Goal: Task Accomplishment & Management: Use online tool/utility

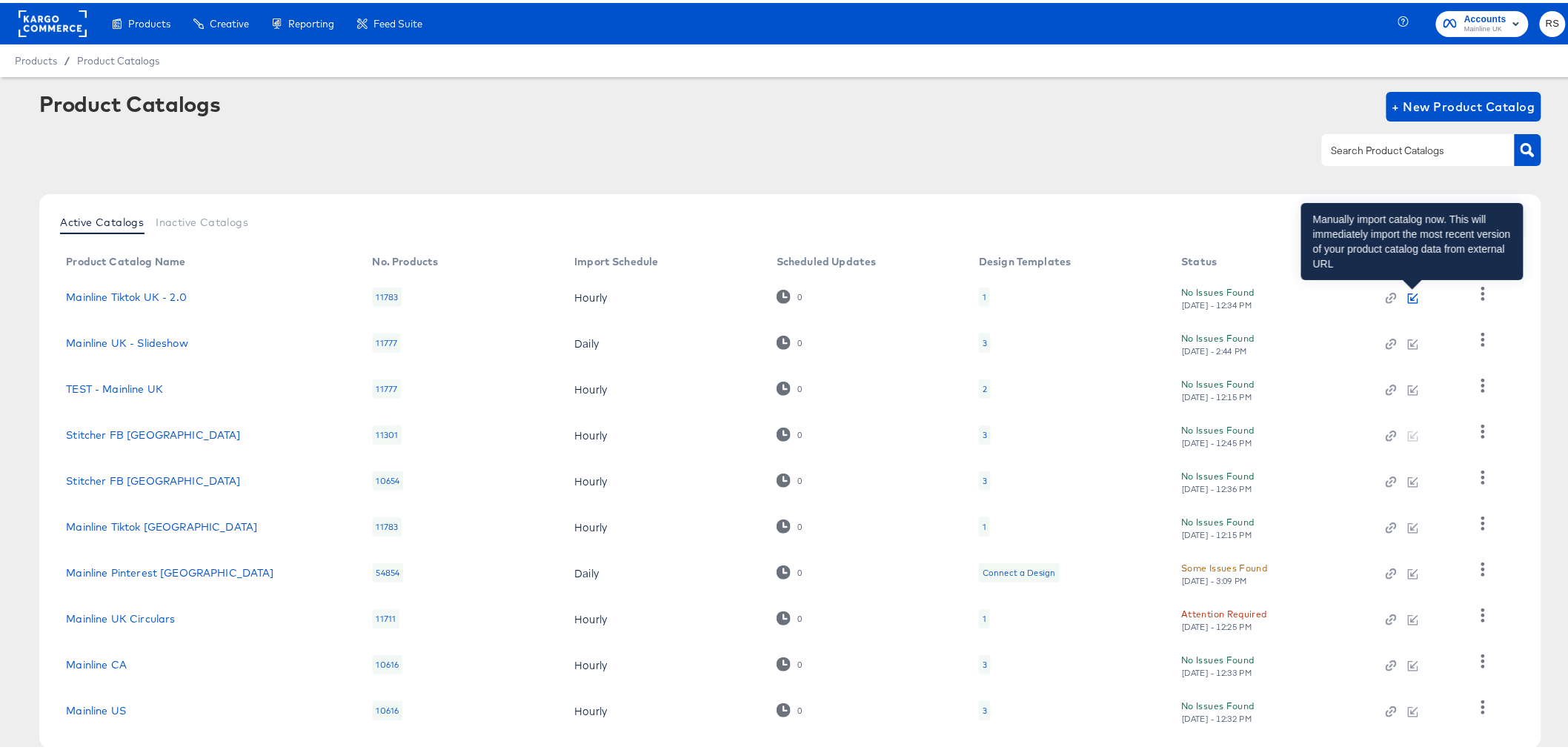
click at [1413, 294] on icon "button" at bounding box center [1413, 295] width 10 height 10
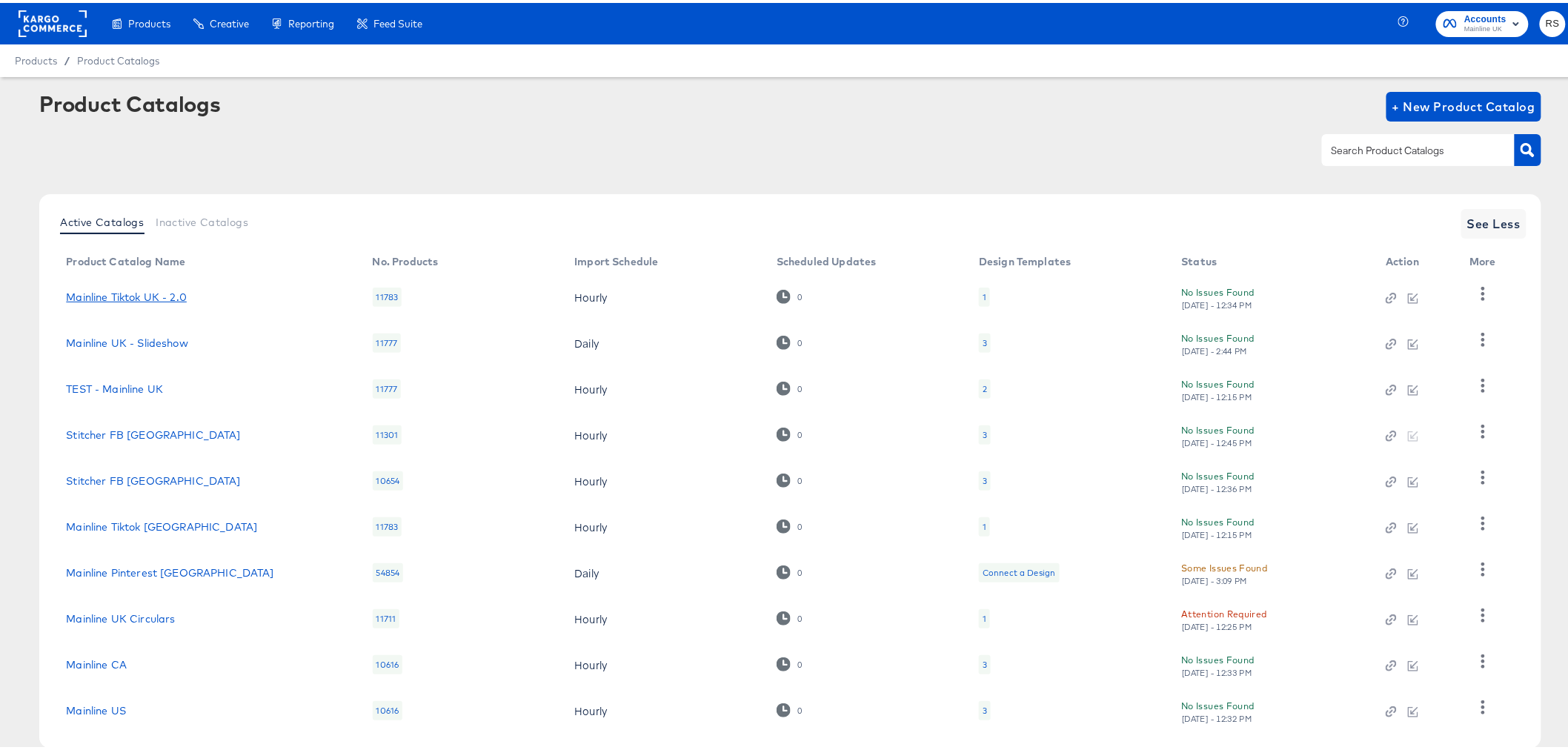
click at [142, 294] on link "Mainline Tiktok UK - 2.0" at bounding box center [126, 294] width 121 height 12
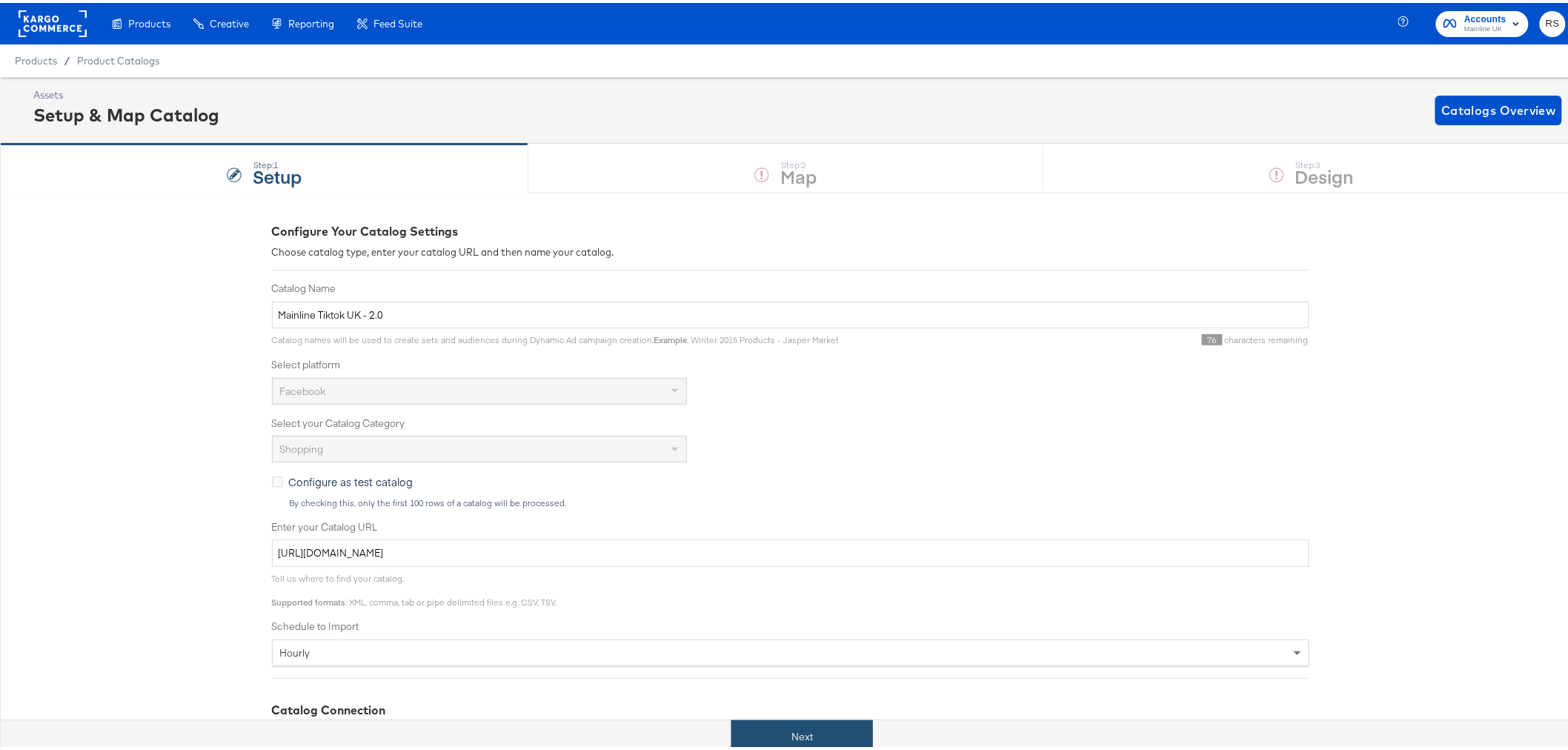
click at [840, 729] on button "Next" at bounding box center [802, 733] width 142 height 33
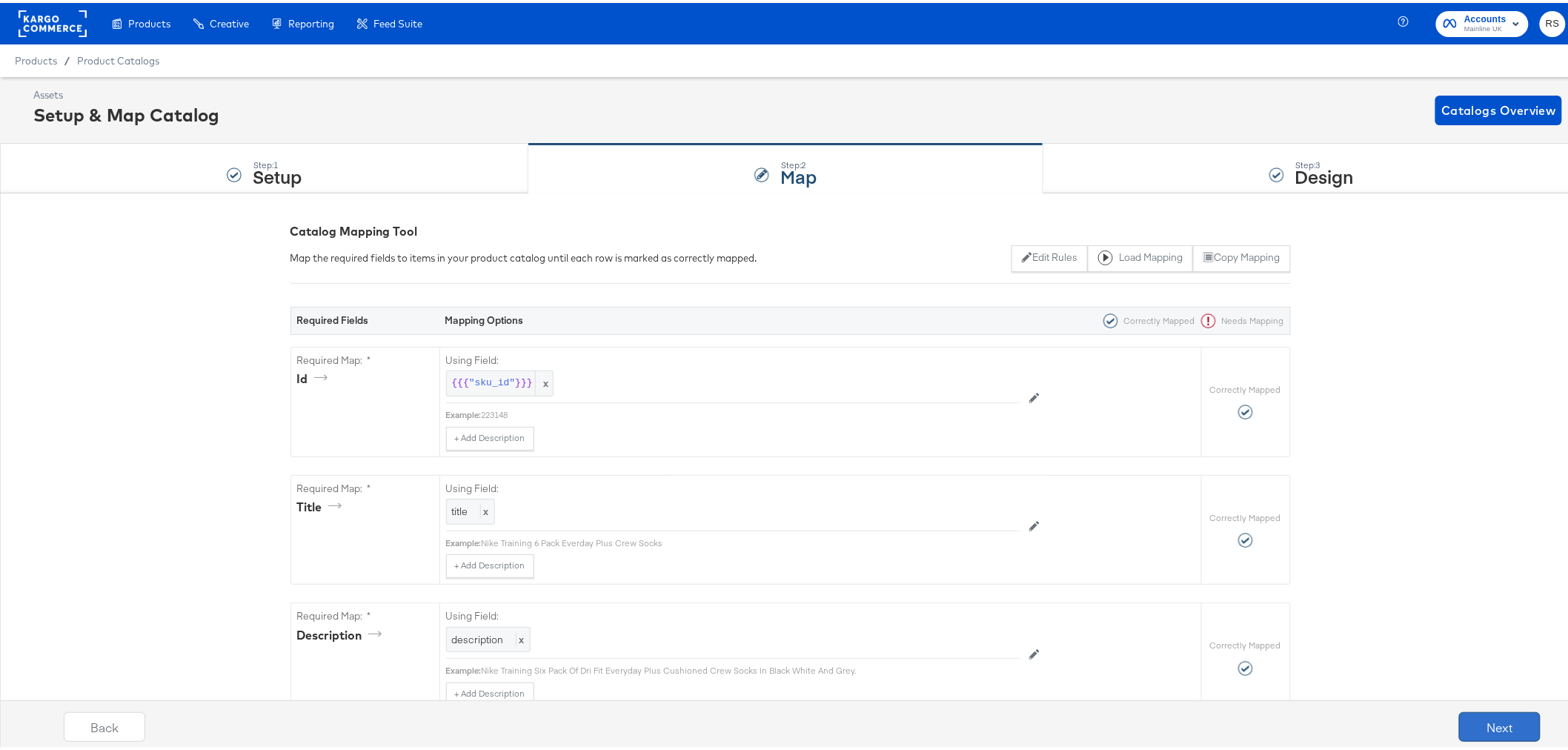
click at [1521, 732] on button "Next" at bounding box center [1500, 723] width 82 height 29
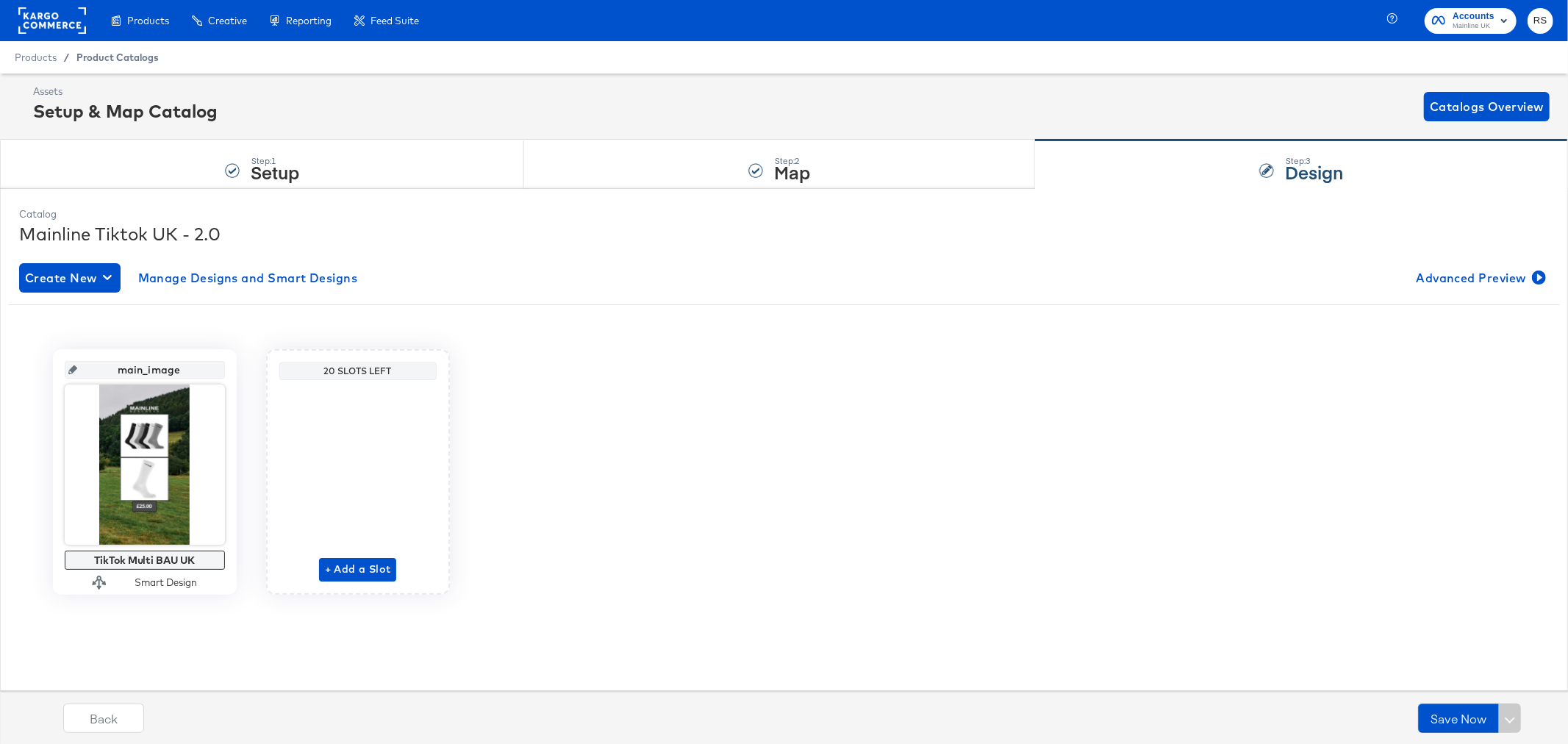
click at [129, 55] on span "Product Catalogs" at bounding box center [117, 57] width 82 height 12
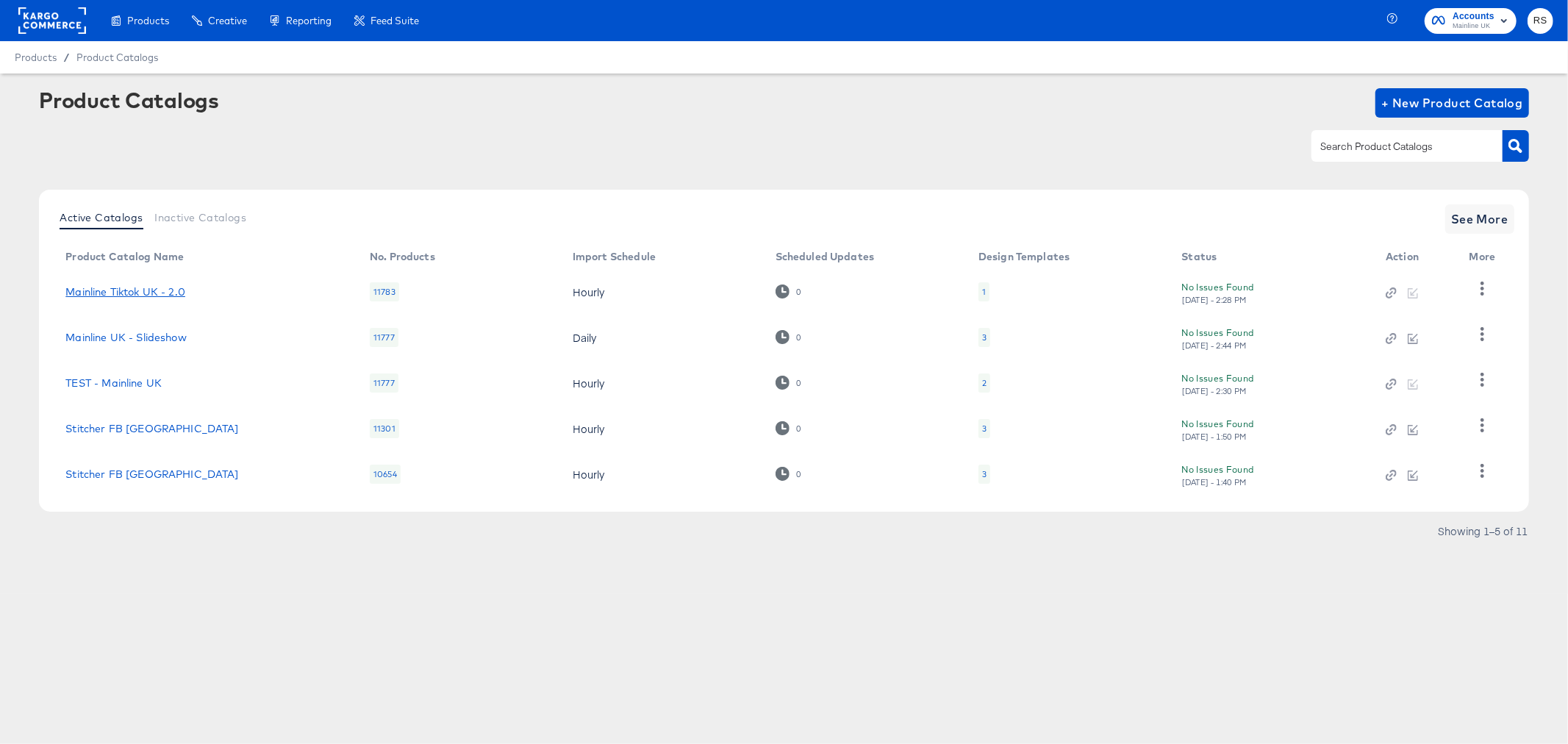
click at [101, 295] on link "Mainline Tiktok UK - 2.0" at bounding box center [125, 291] width 120 height 12
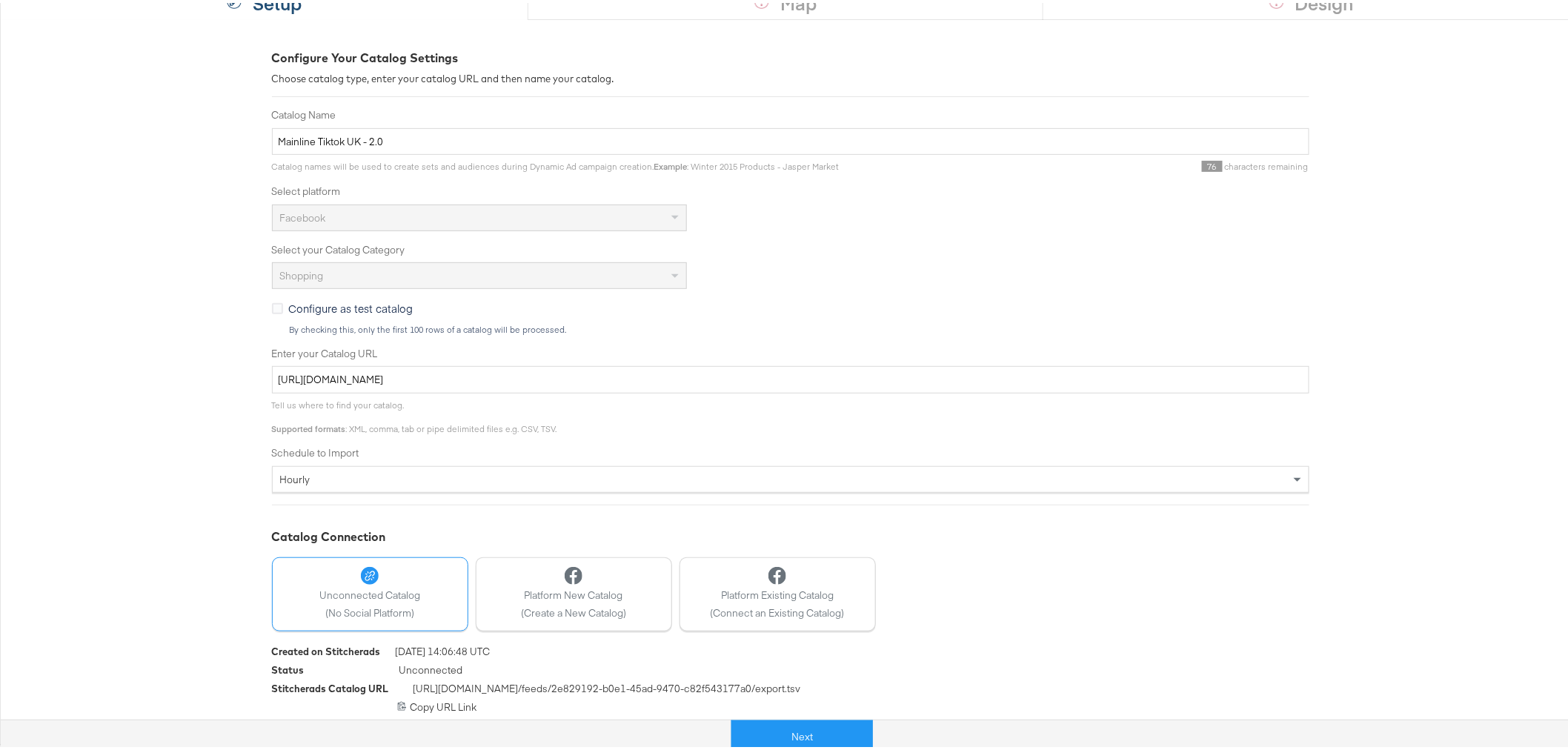
scroll to position [176, 0]
click at [802, 722] on button "Next" at bounding box center [802, 733] width 142 height 33
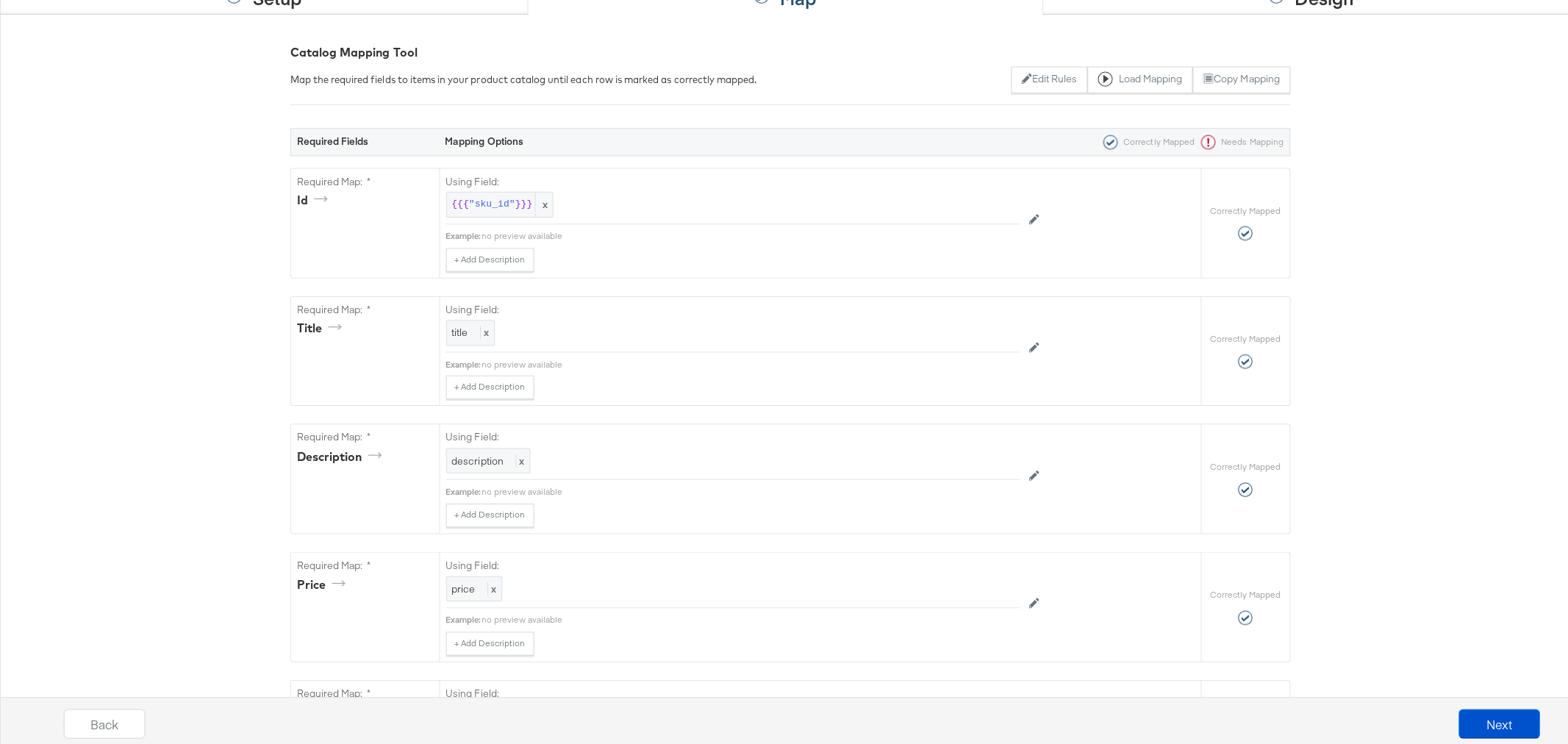
scroll to position [0, 0]
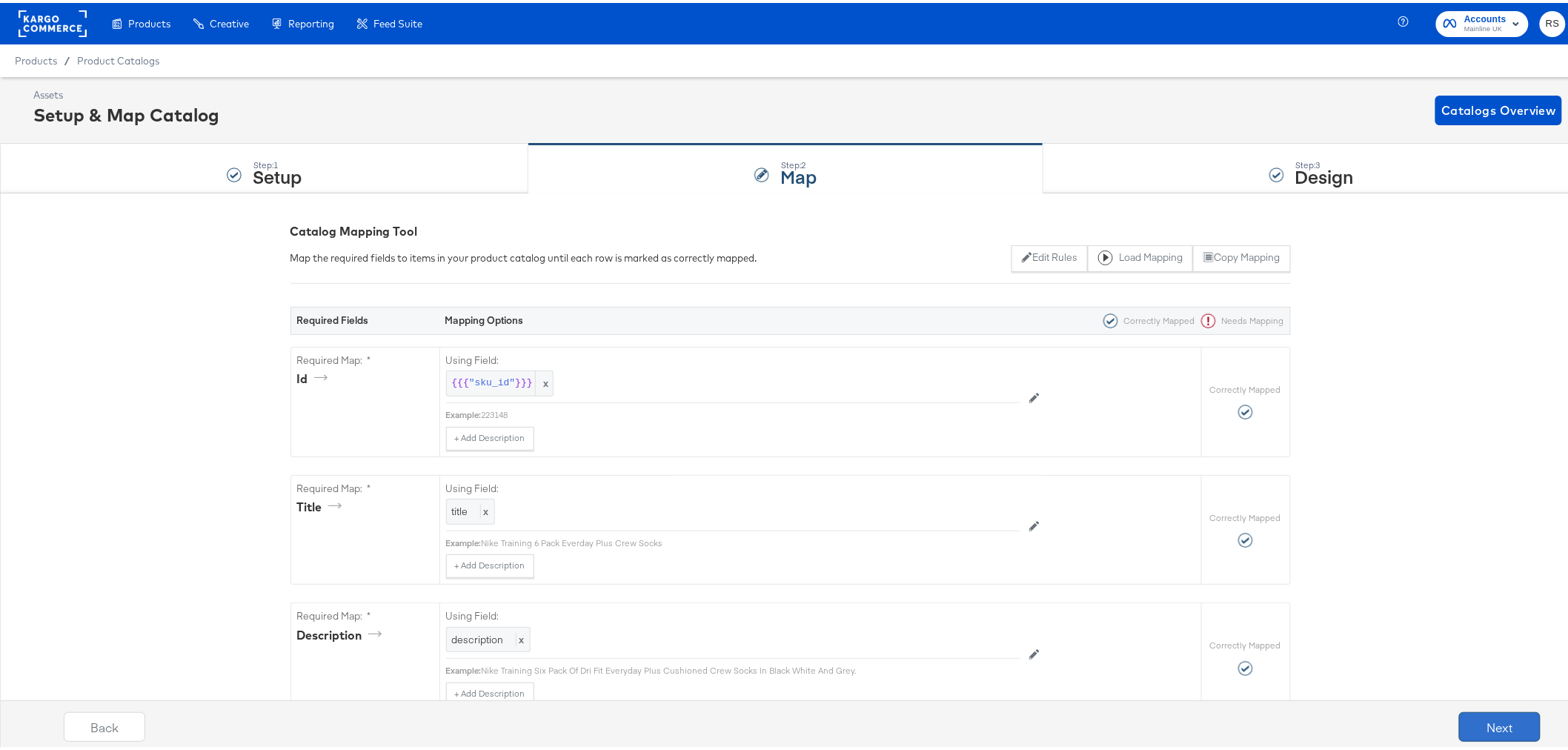
click at [1483, 718] on button "Next" at bounding box center [1500, 723] width 82 height 29
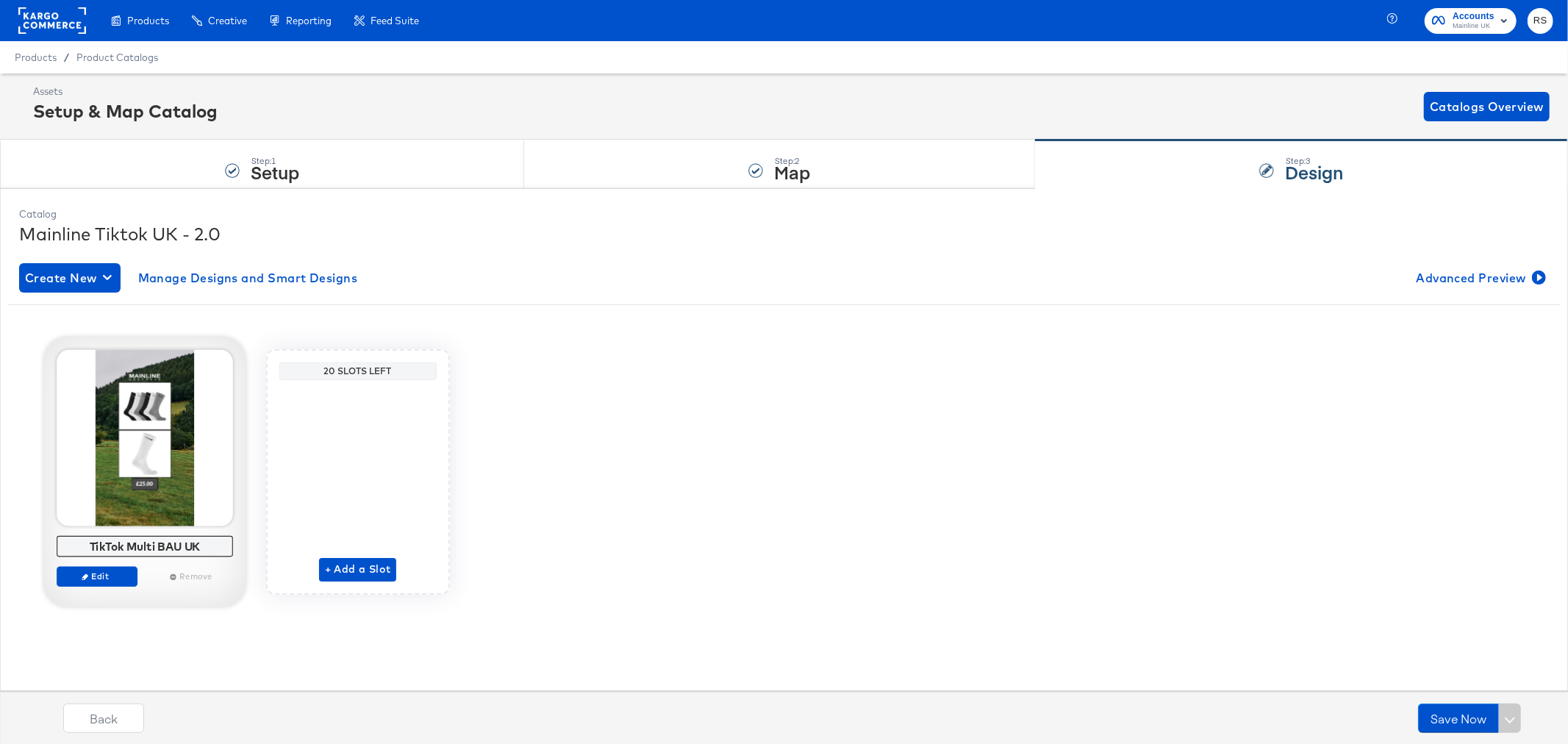
click at [155, 512] on div at bounding box center [144, 438] width 177 height 177
click at [112, 571] on span "Edit" at bounding box center [97, 576] width 68 height 11
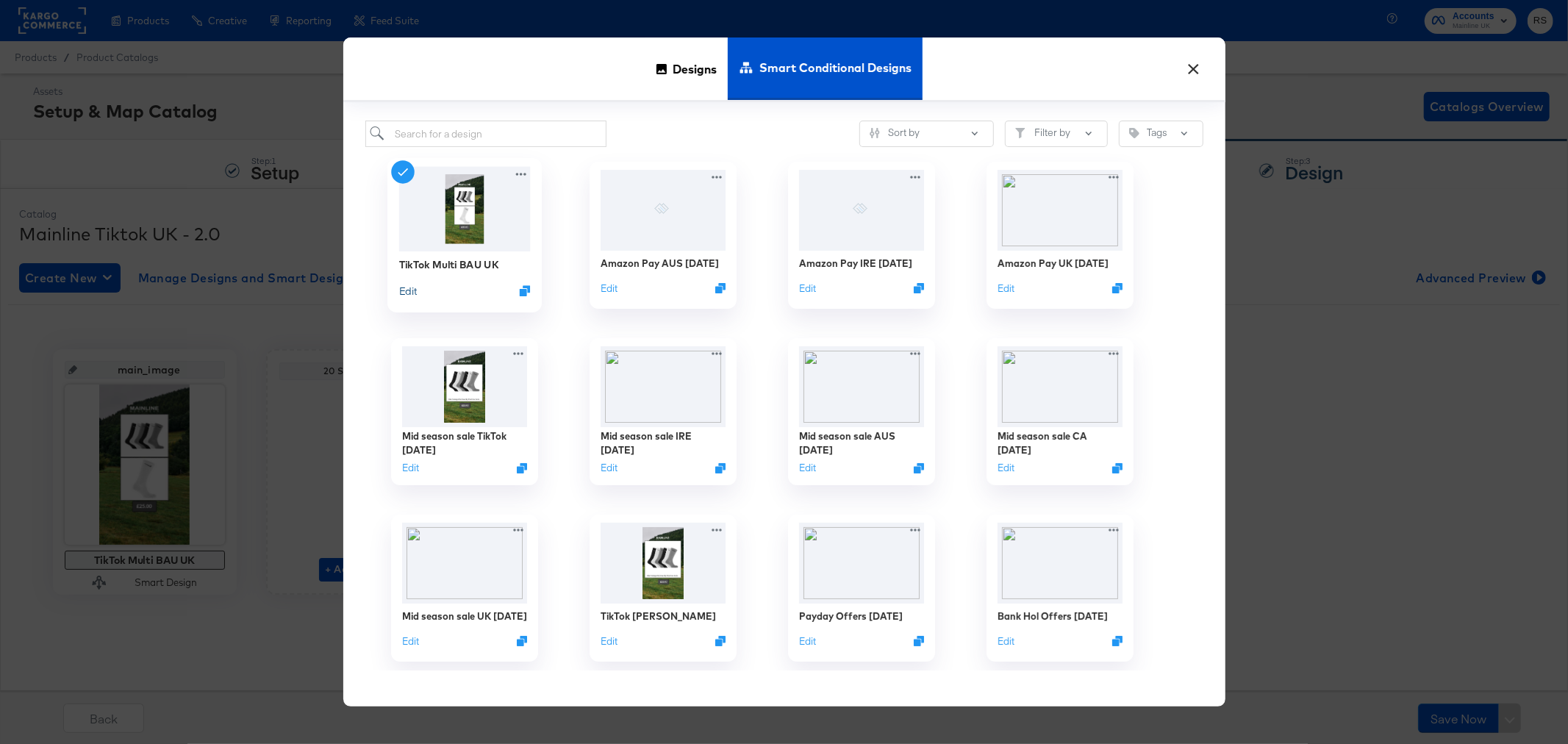
click at [412, 290] on button "Edit" at bounding box center [407, 290] width 17 height 14
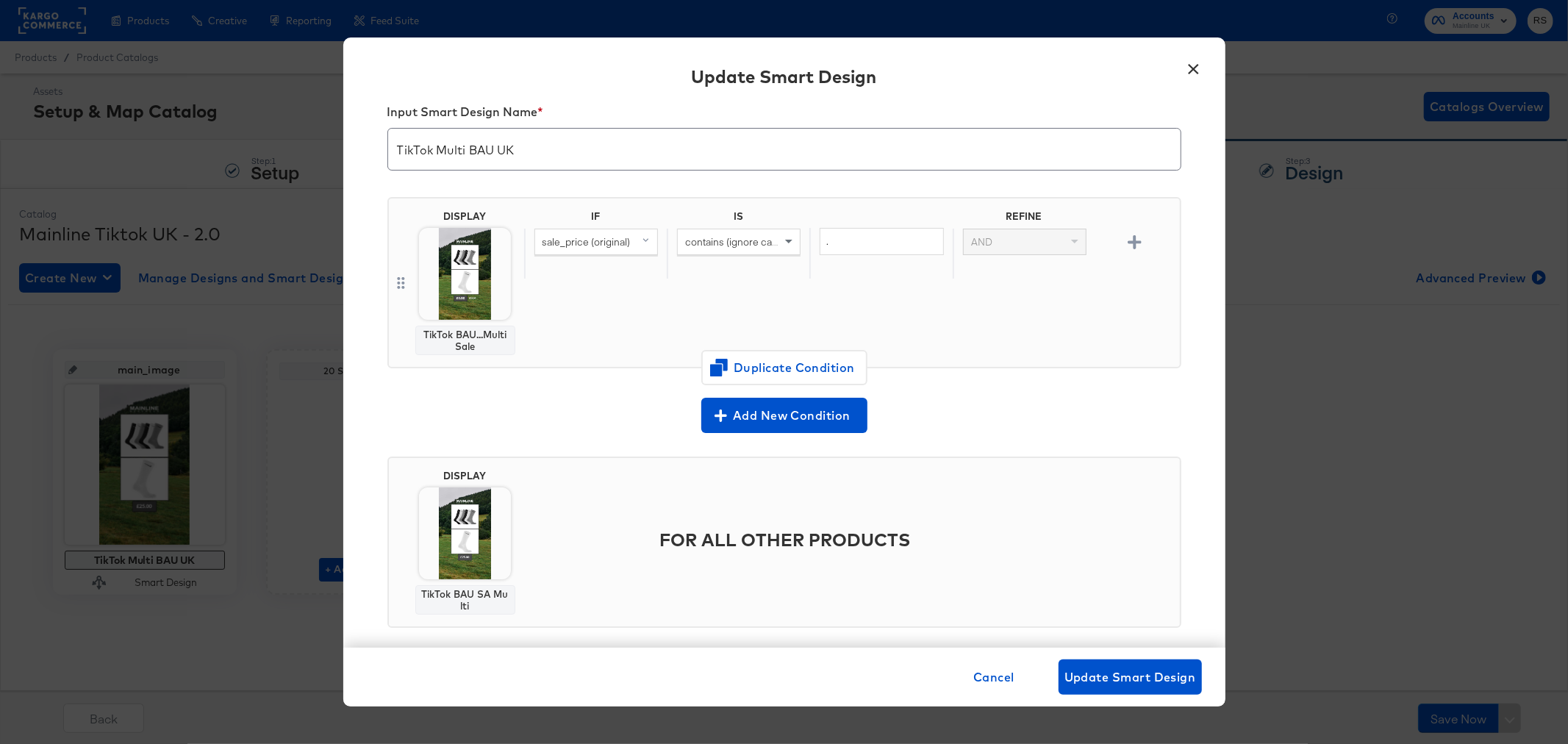
scroll to position [42, 0]
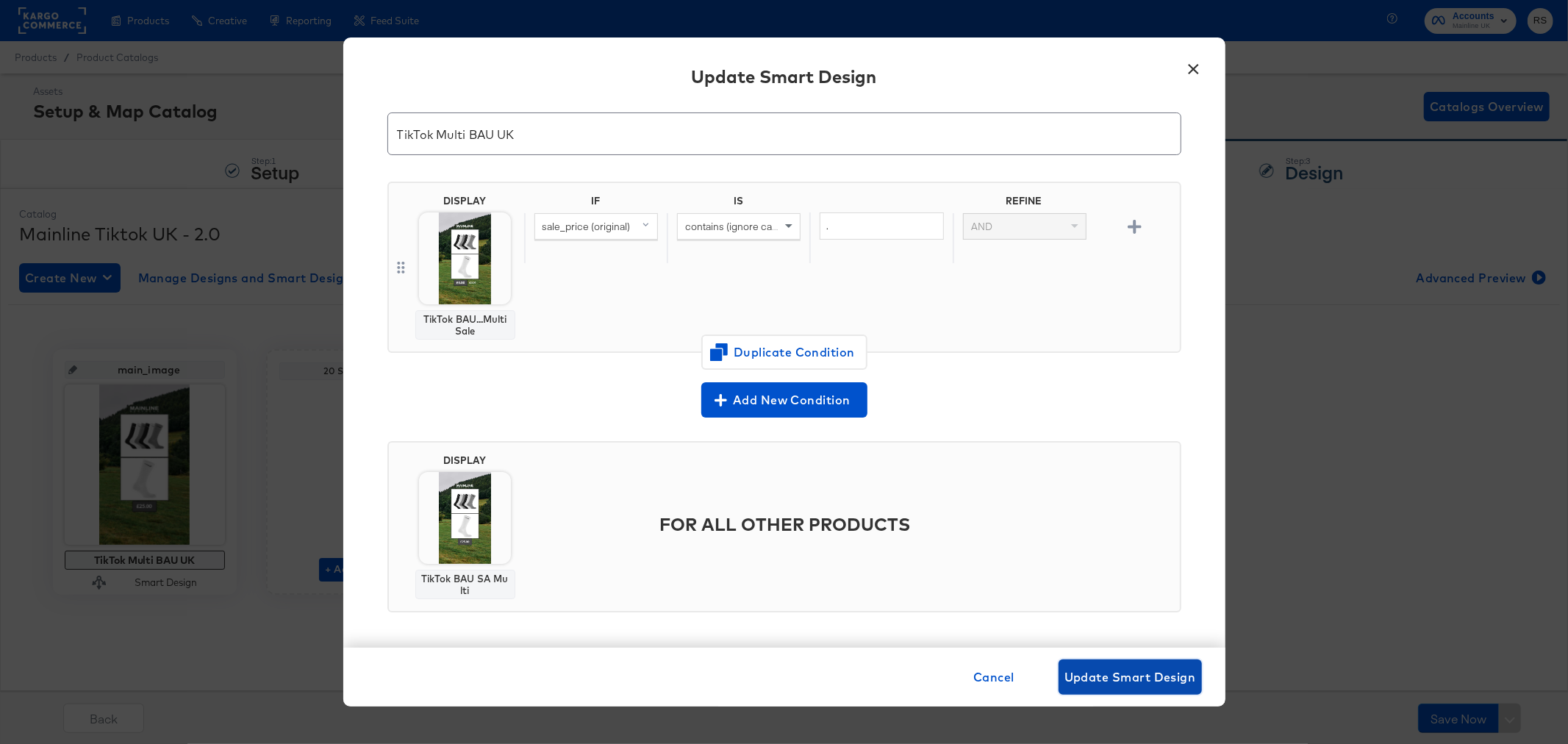
click at [1150, 669] on span "Update Smart Design" at bounding box center [1131, 677] width 132 height 20
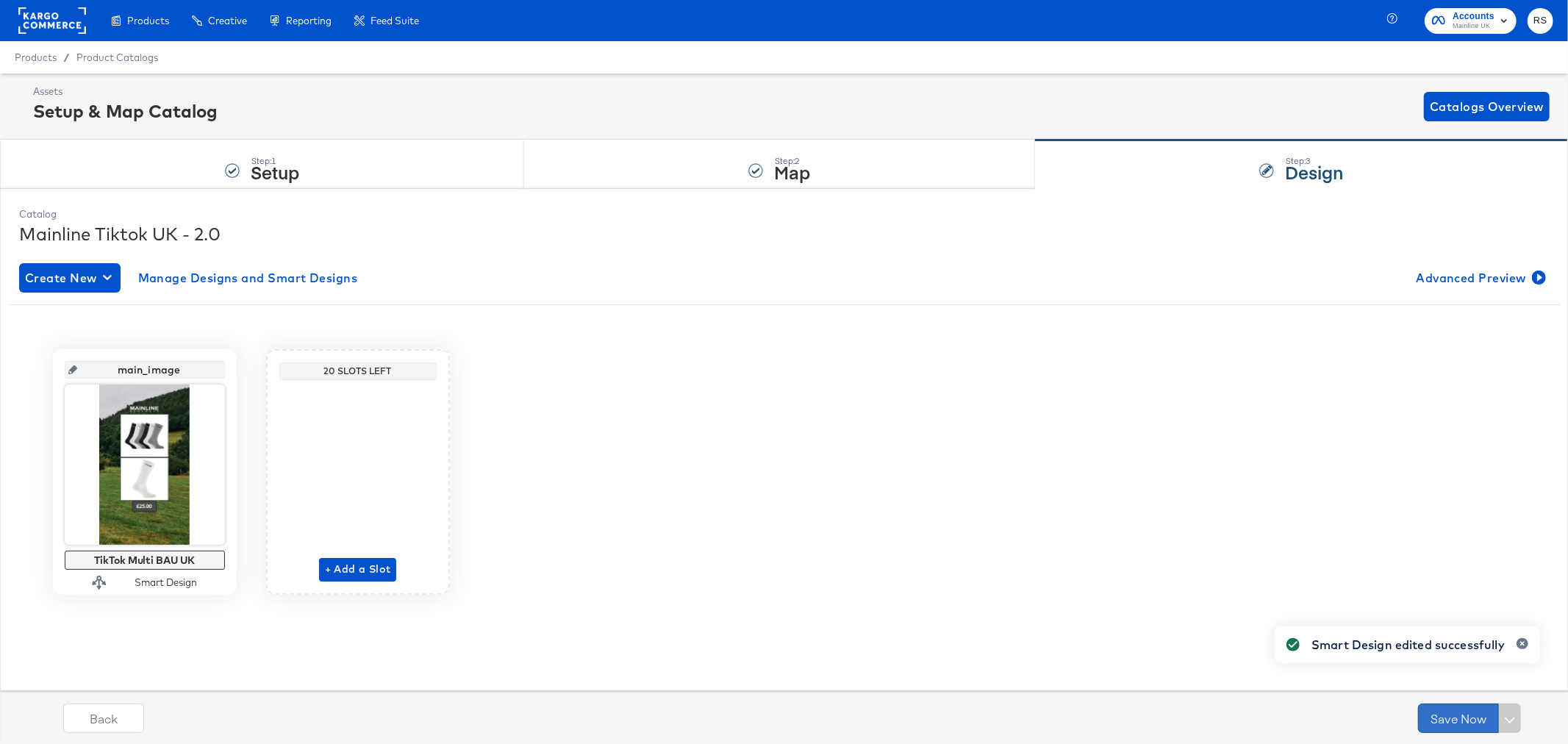
click at [1437, 713] on button "Save Now" at bounding box center [1458, 717] width 81 height 29
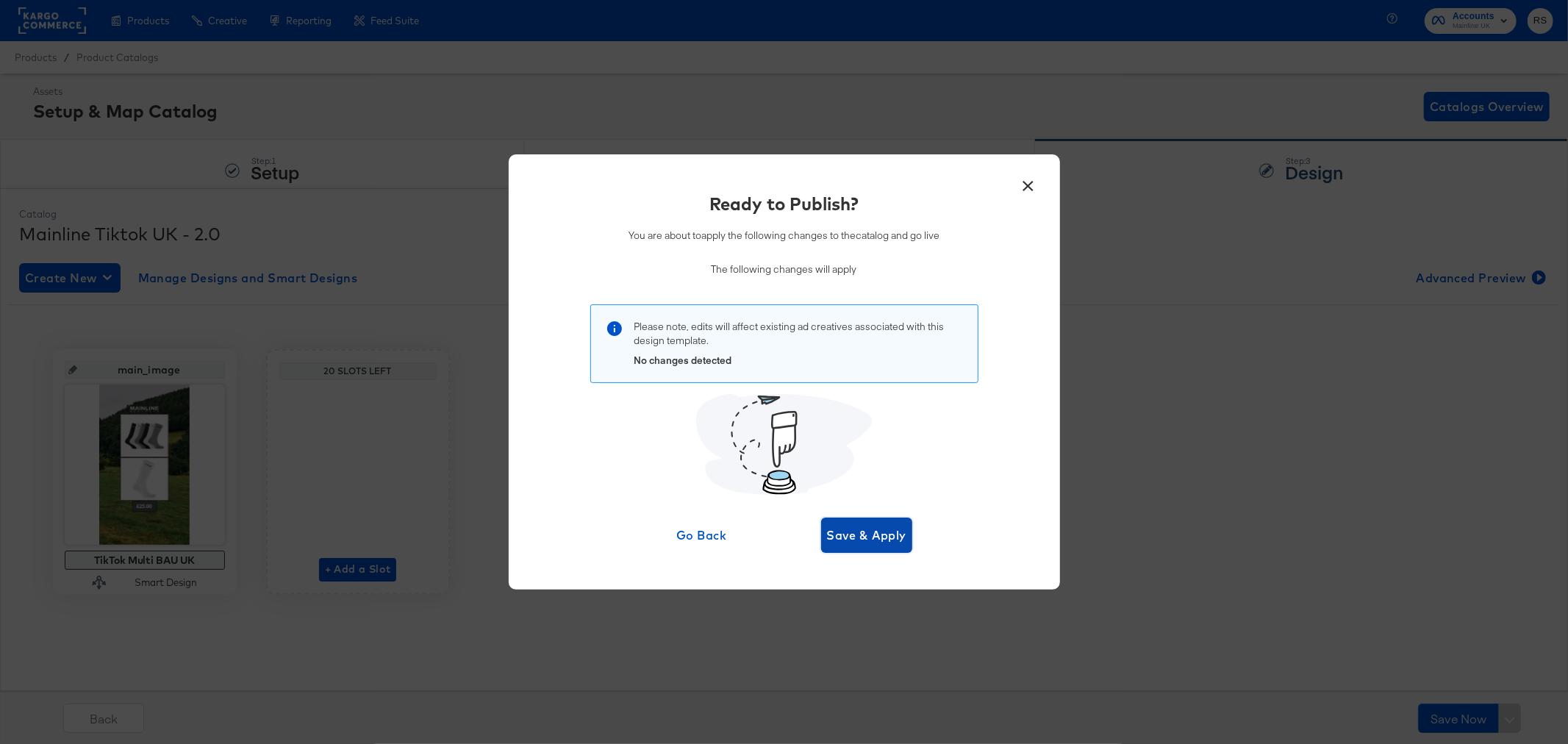
click at [865, 525] on span "Save & Apply" at bounding box center [867, 535] width 80 height 20
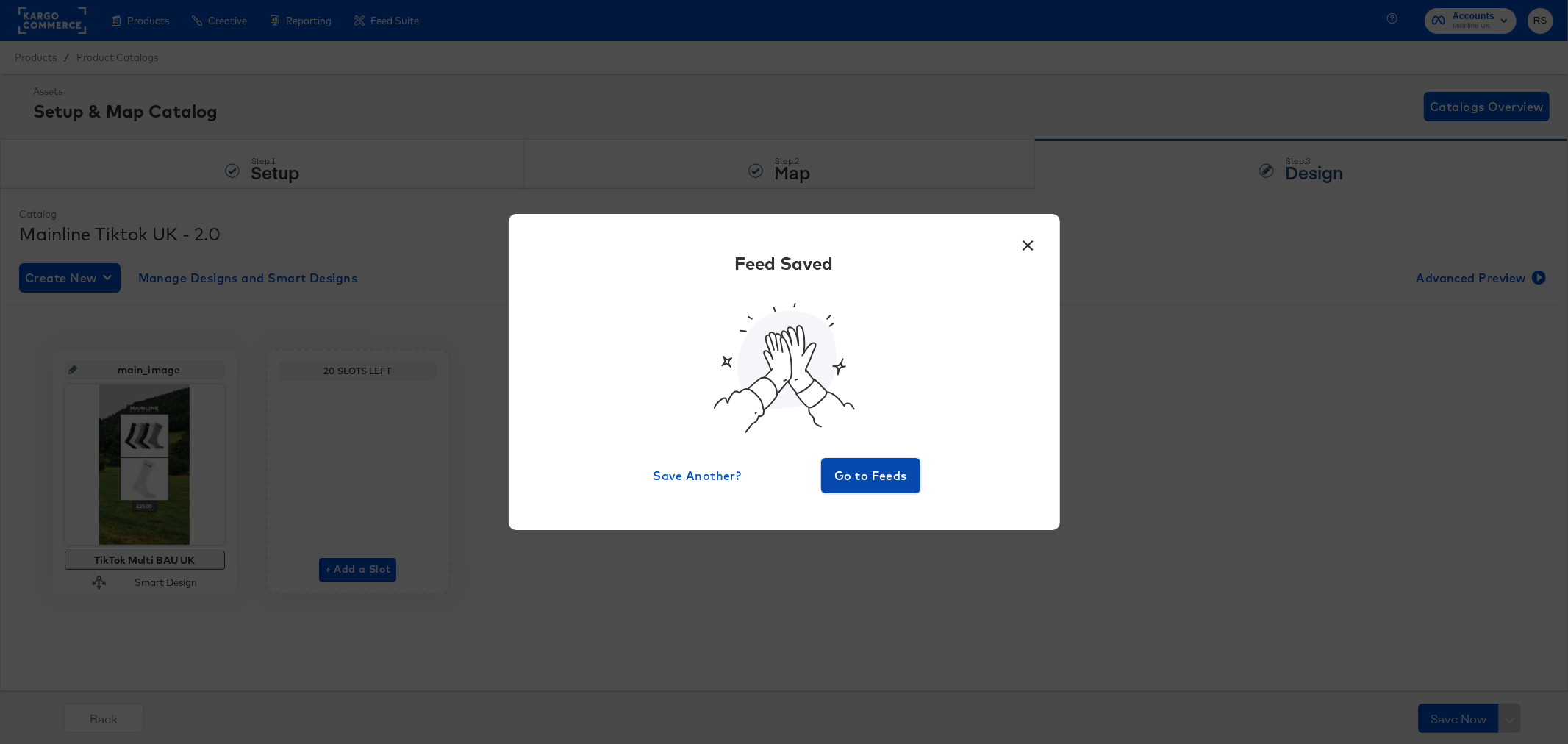
click at [901, 466] on span "Go to Feeds" at bounding box center [871, 476] width 88 height 20
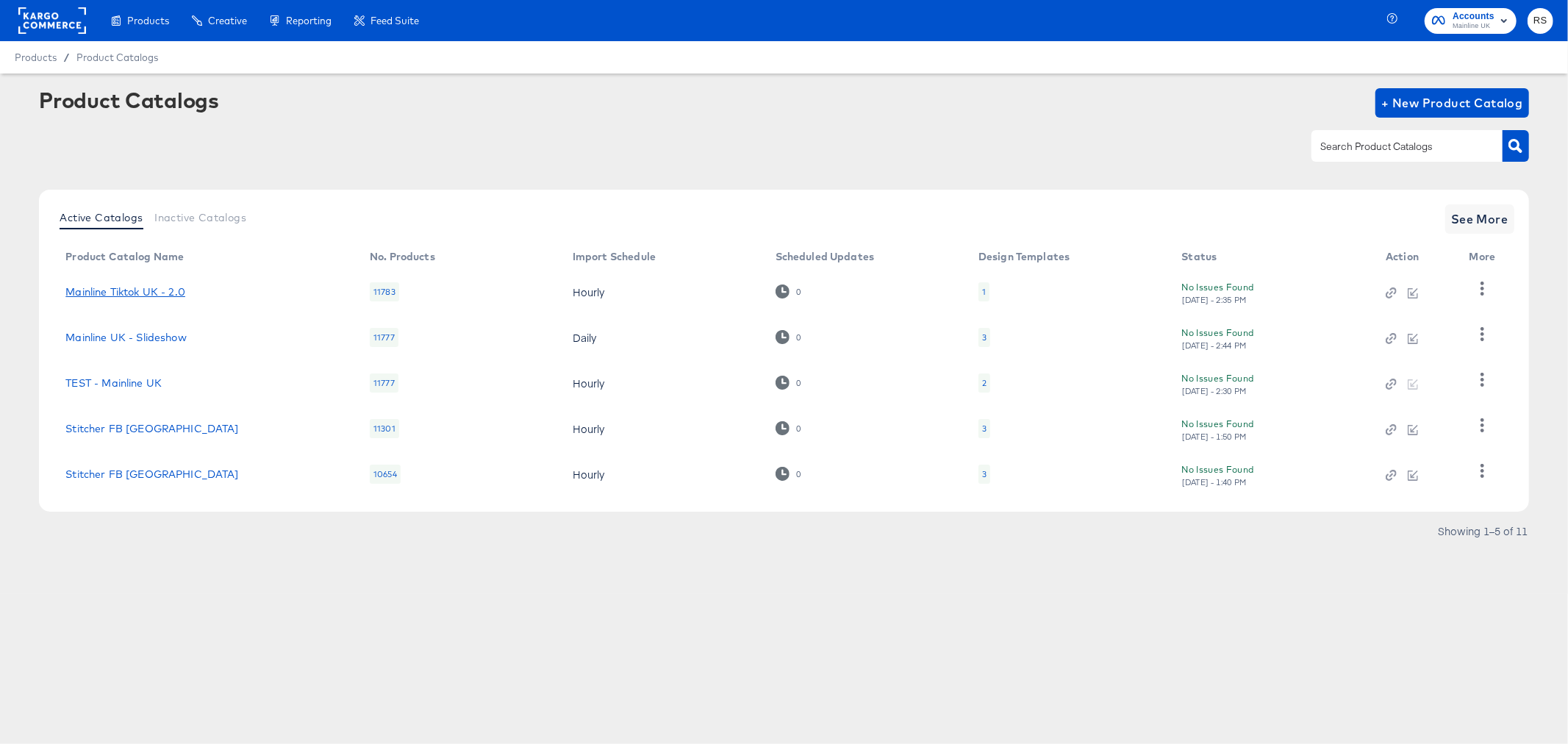
click at [84, 293] on link "Mainline Tiktok UK - 2.0" at bounding box center [125, 291] width 120 height 12
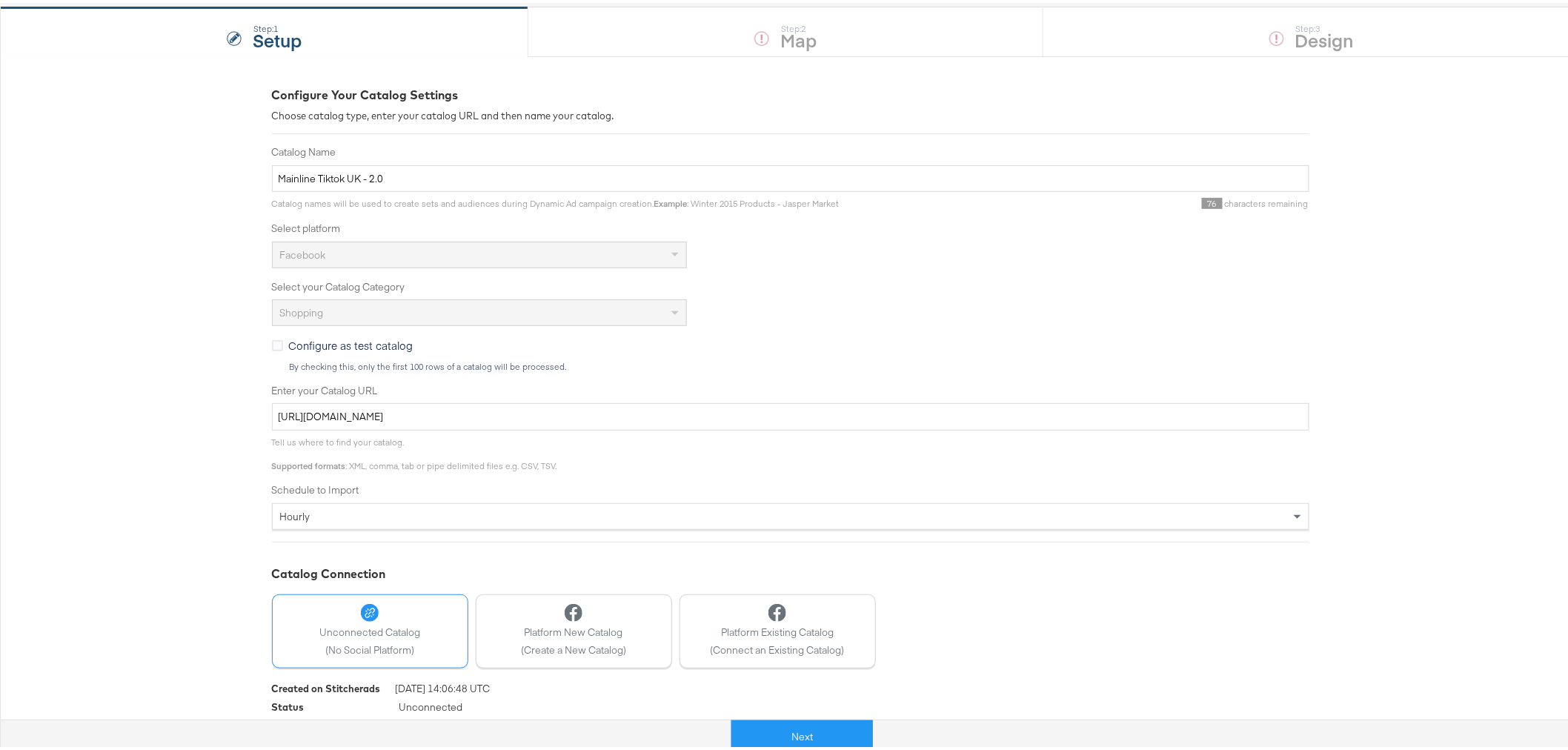
scroll to position [176, 0]
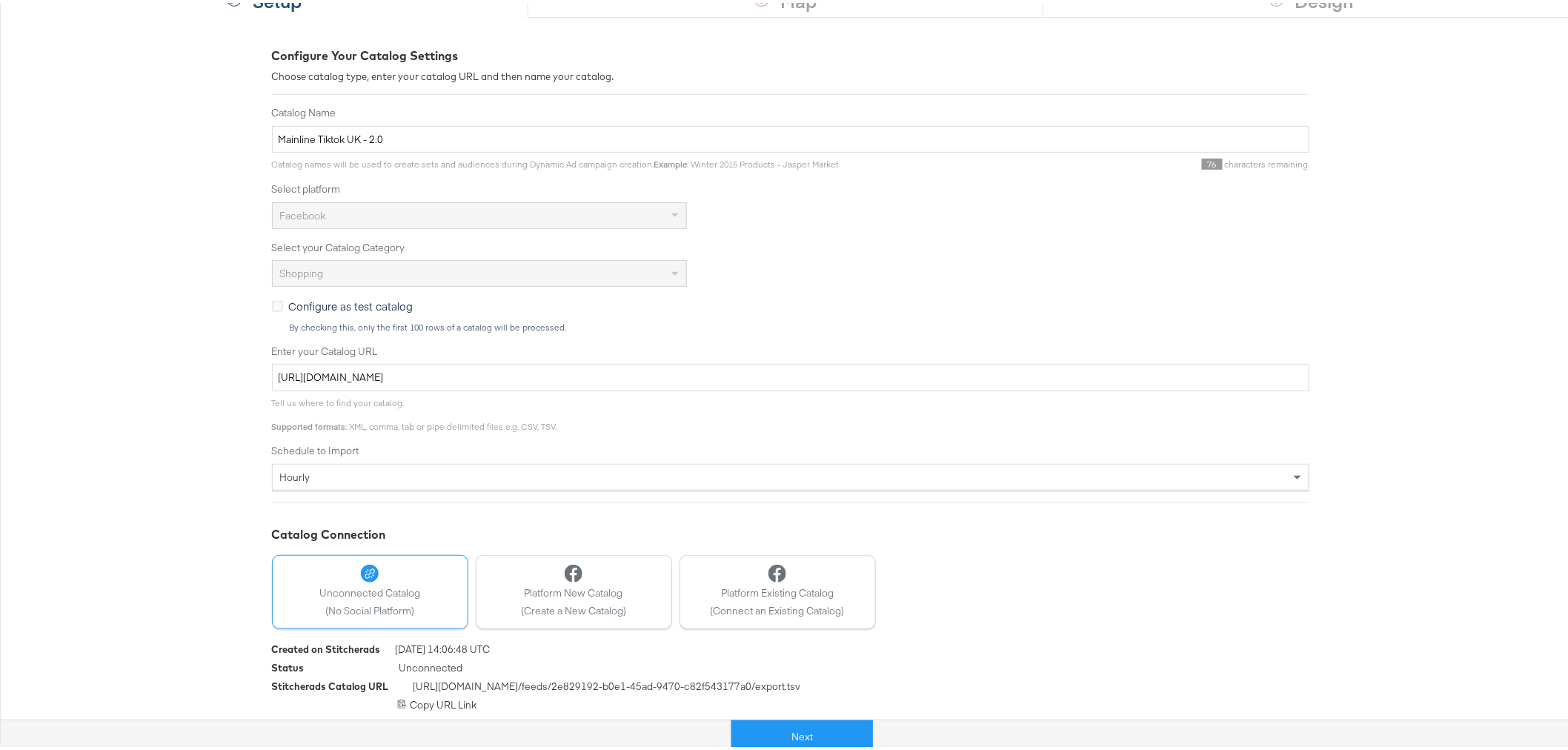
click at [455, 703] on div "https://feeds.stitcherads.com/feeds/2e829192-b0e1-45ad-9470-c82f543177a0/export…" at bounding box center [791, 702] width 1038 height 14
click at [398, 700] on icon at bounding box center [401, 700] width 8 height 9
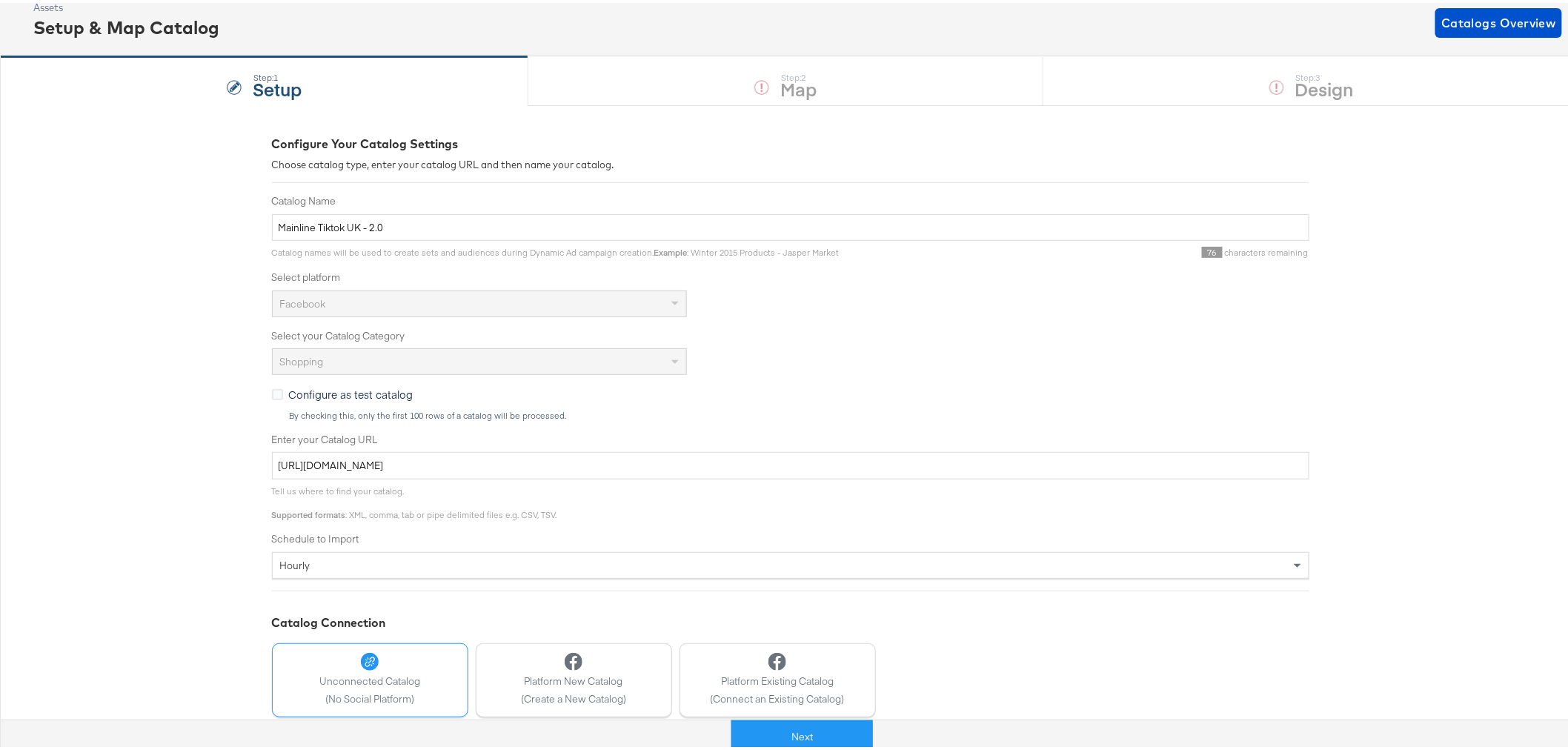
scroll to position [0, 0]
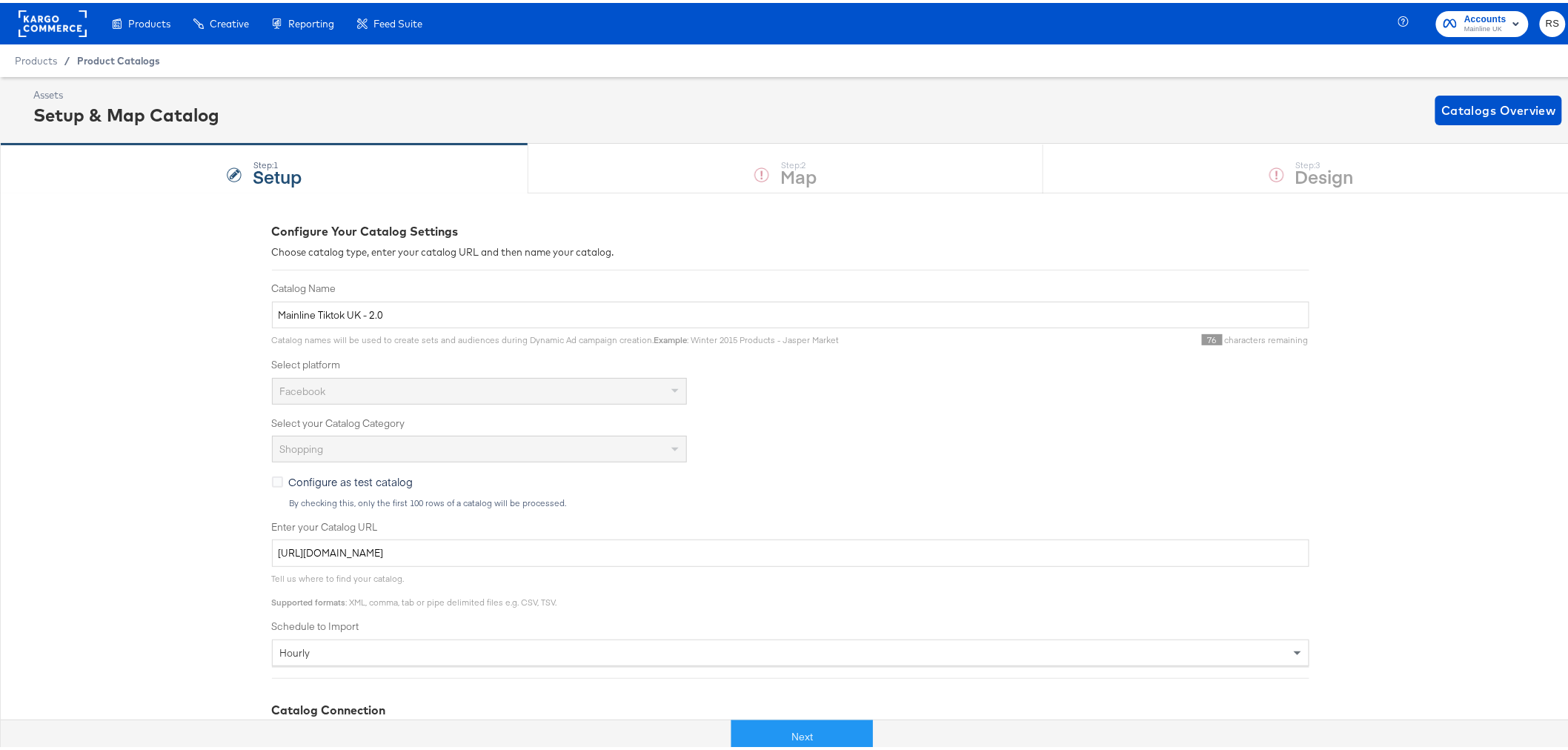
click at [120, 55] on span "Product Catalogs" at bounding box center [118, 58] width 83 height 12
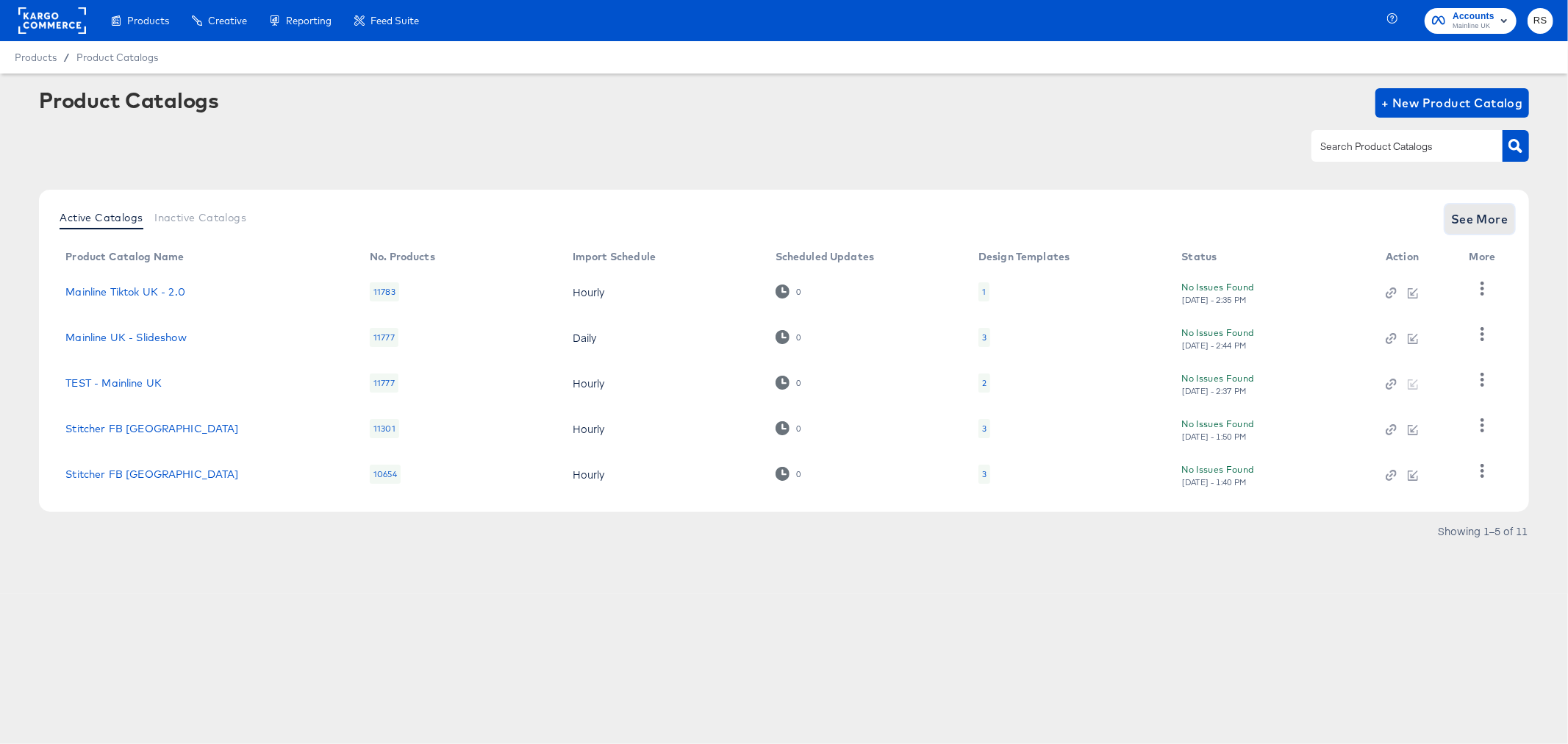
click at [1449, 222] on button "See More" at bounding box center [1480, 218] width 69 height 29
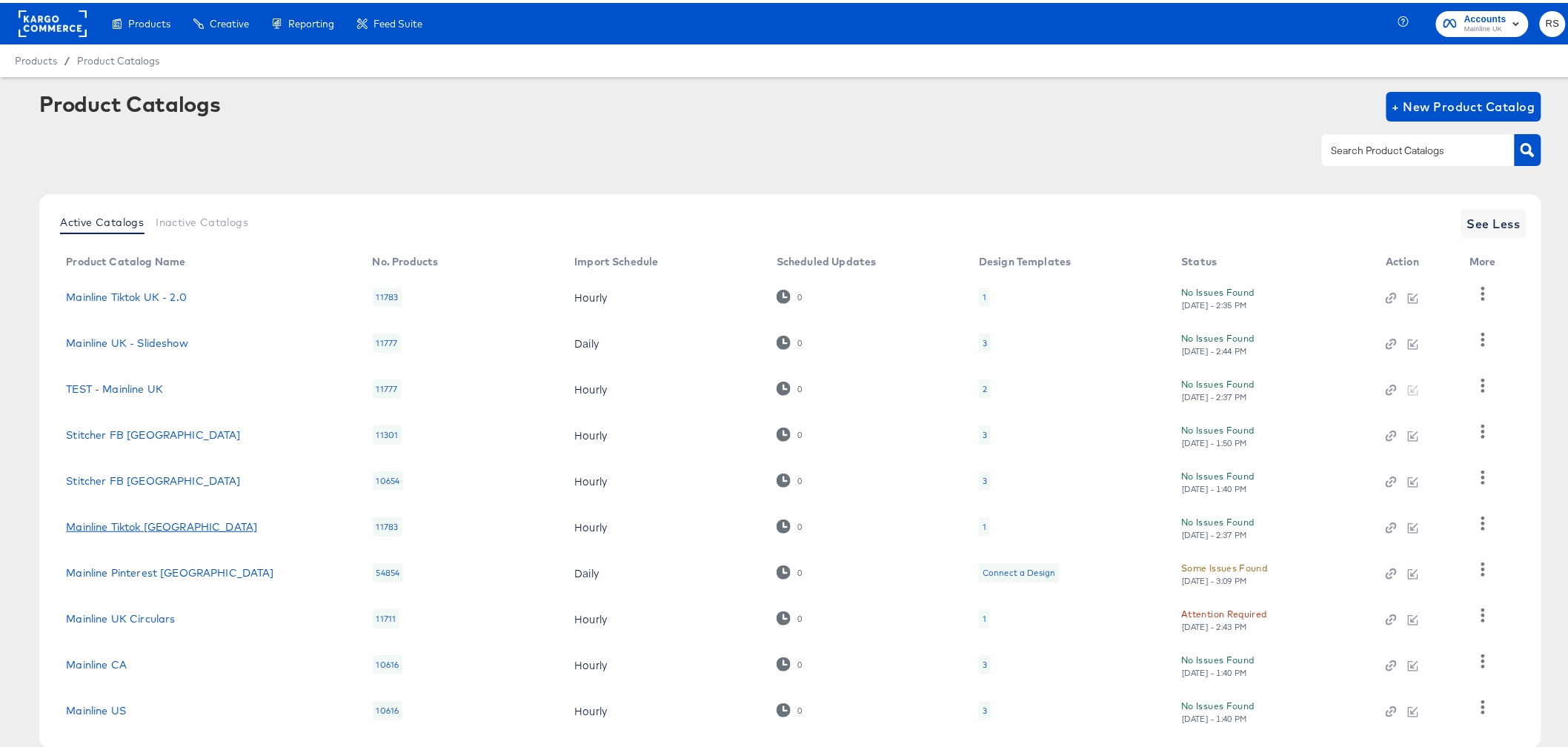
click at [131, 524] on link "Mainline Tiktok [GEOGRAPHIC_DATA]" at bounding box center [161, 523] width 192 height 12
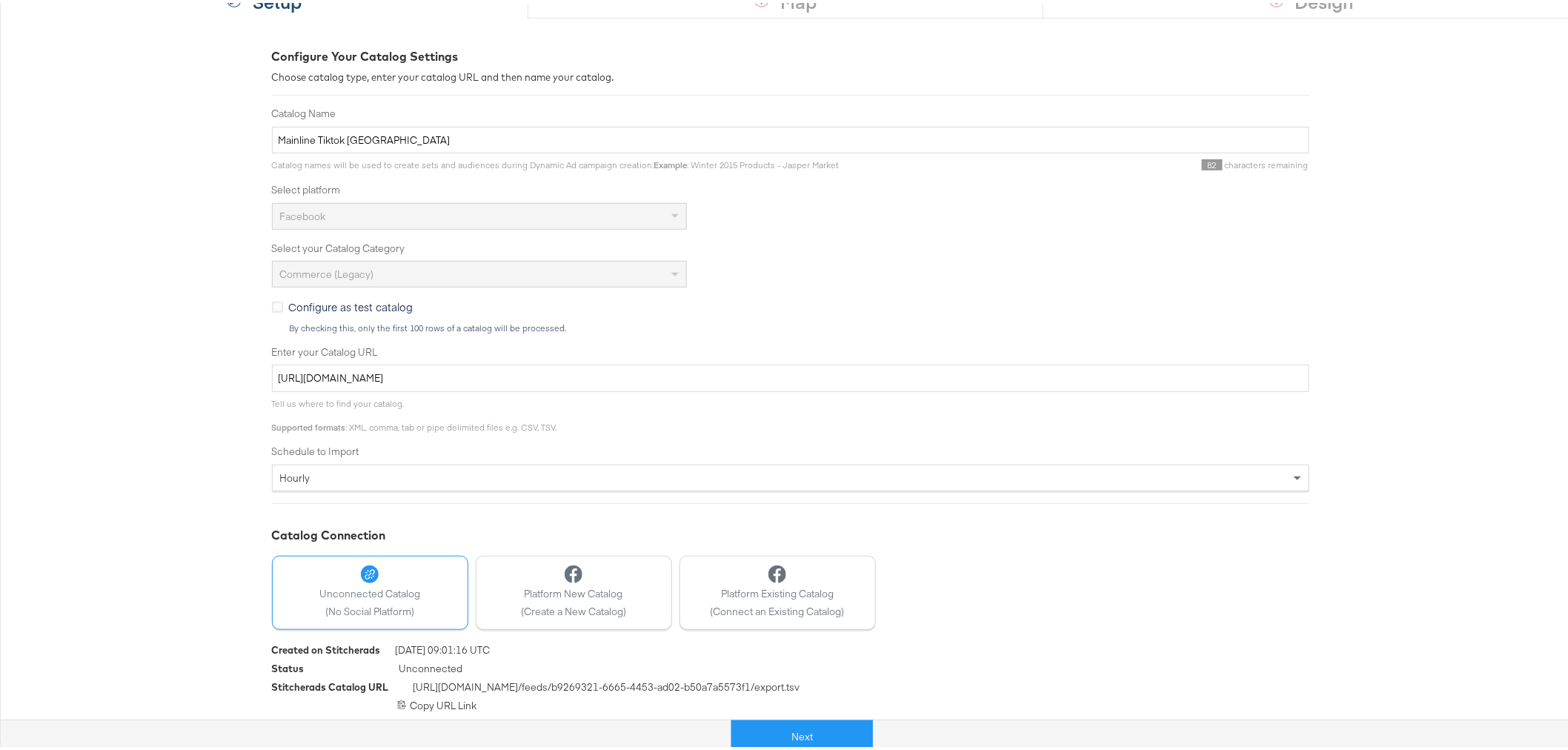
scroll to position [176, 0]
